Goal: Task Accomplishment & Management: Use online tool/utility

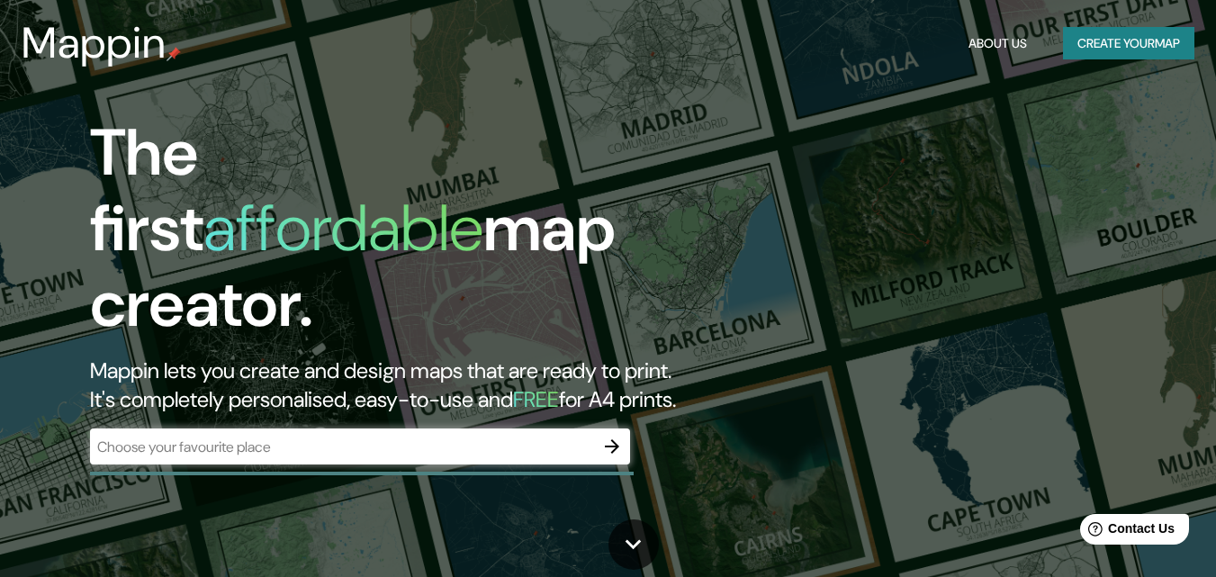
click at [1074, 141] on div "The first affordable map creator. Mappin lets you create and design maps that a…" at bounding box center [608, 288] width 1216 height 577
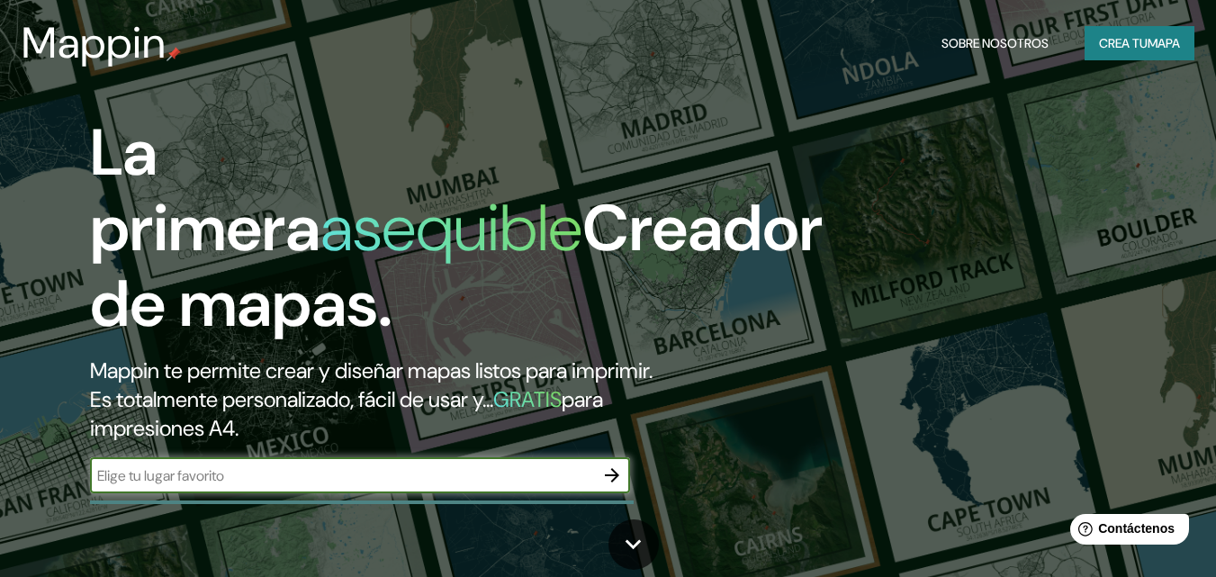
click at [381, 469] on input "text" at bounding box center [342, 475] width 504 height 21
type input "c"
type input "montebello [GEOGRAPHIC_DATA]"
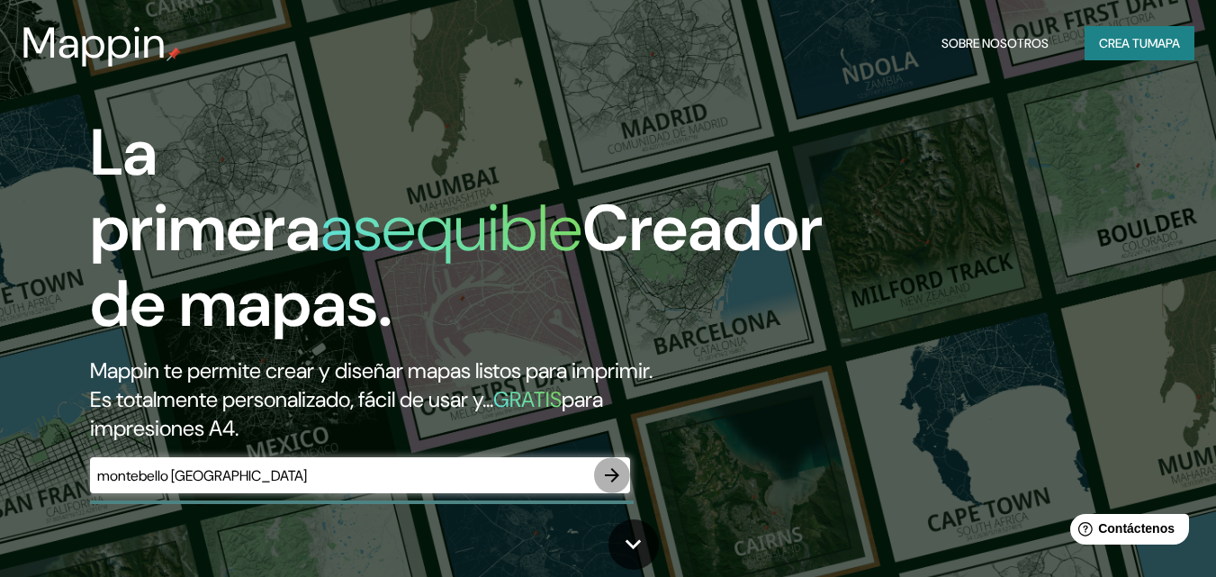
click at [623, 472] on button "button" at bounding box center [612, 475] width 36 height 36
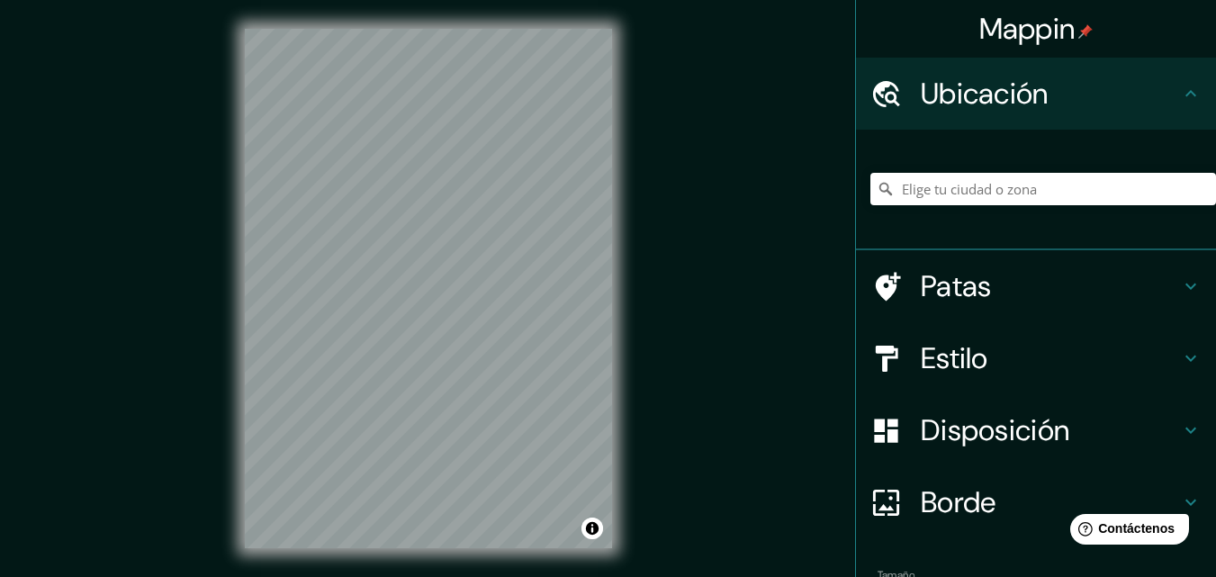
click at [1121, 276] on h4 "Patas" at bounding box center [1050, 286] width 259 height 36
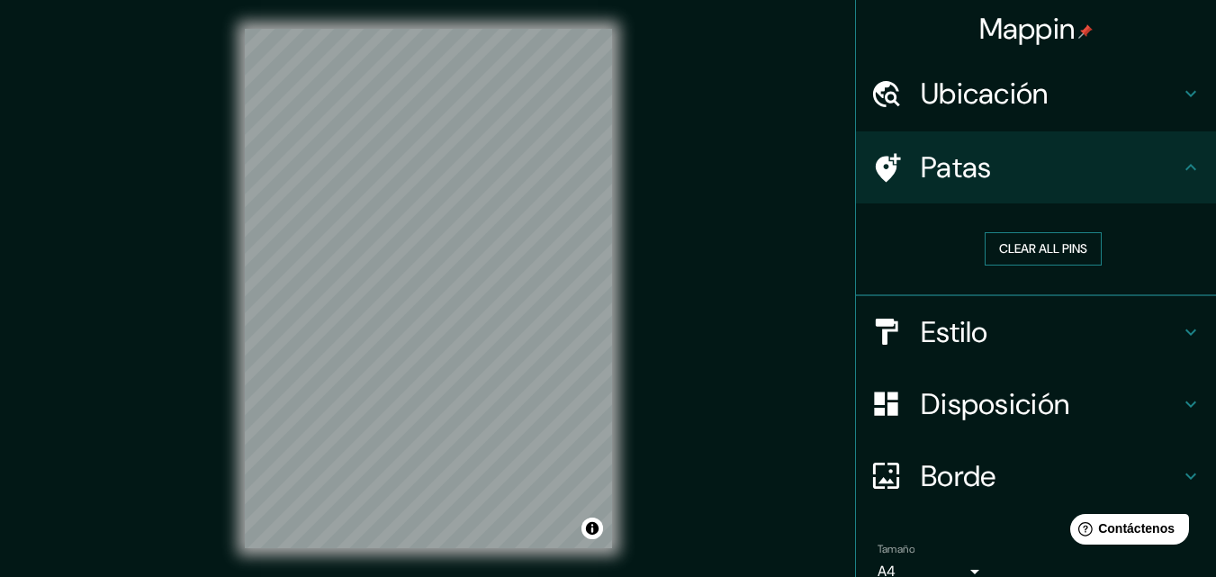
click at [1054, 246] on button "Clear all pins" at bounding box center [1042, 248] width 117 height 33
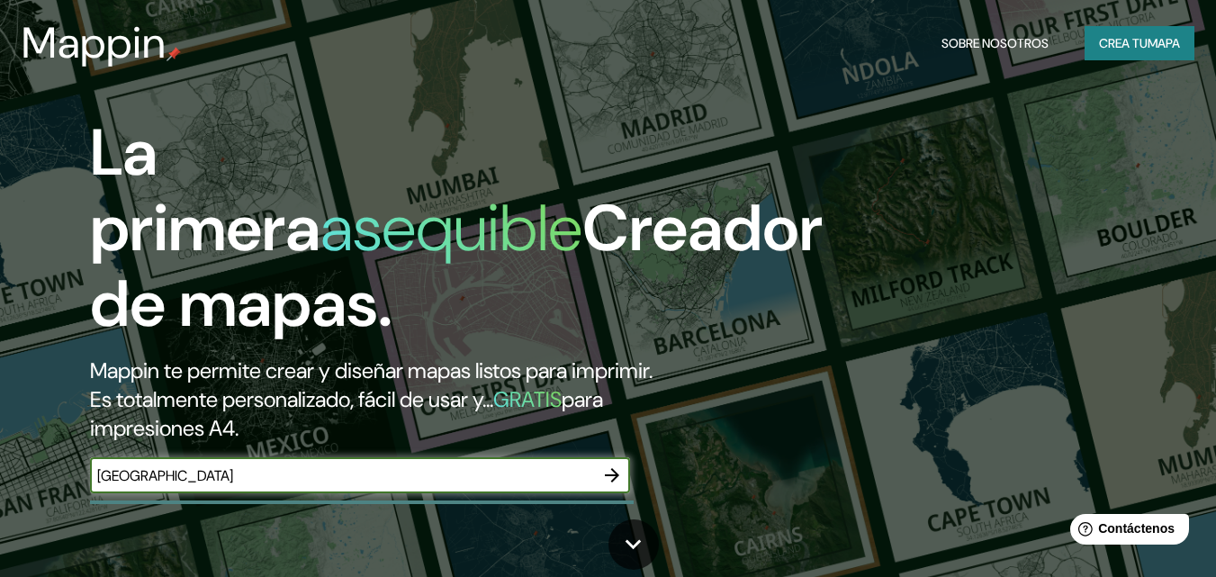
type input "[GEOGRAPHIC_DATA]"
click at [617, 474] on icon "button" at bounding box center [612, 475] width 14 height 14
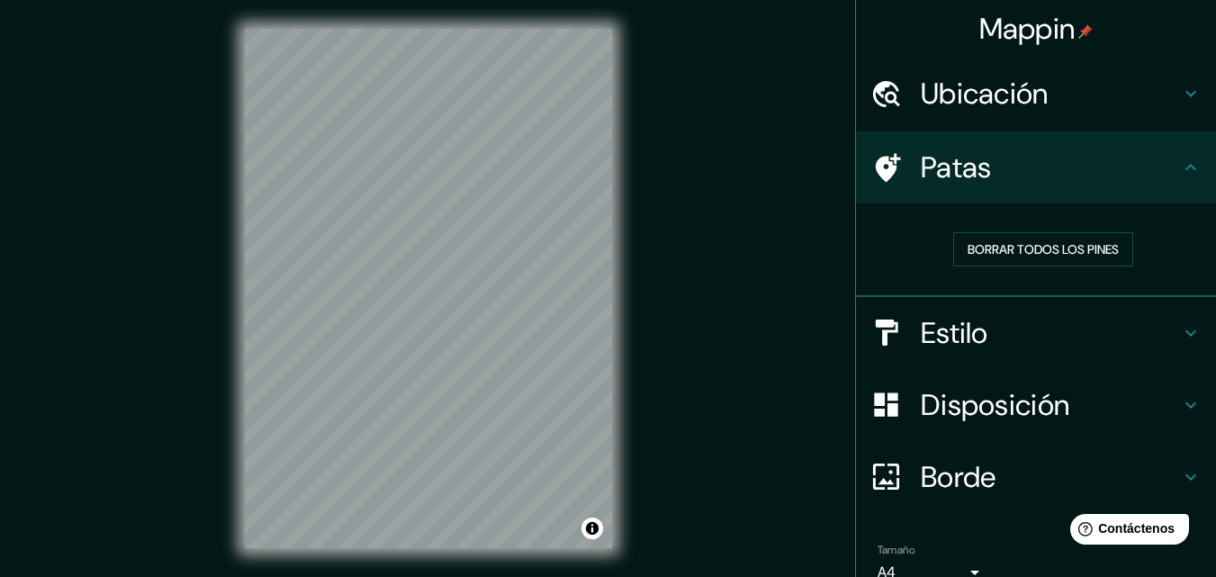
scroll to position [29, 0]
